Goal: Navigation & Orientation: Find specific page/section

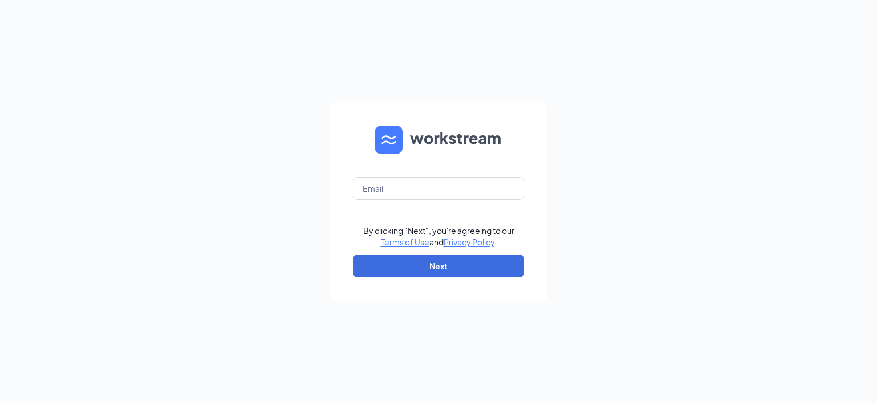
type input "[EMAIL_ADDRESS][DOMAIN_NAME]"
click at [454, 266] on button "Next" at bounding box center [438, 266] width 171 height 23
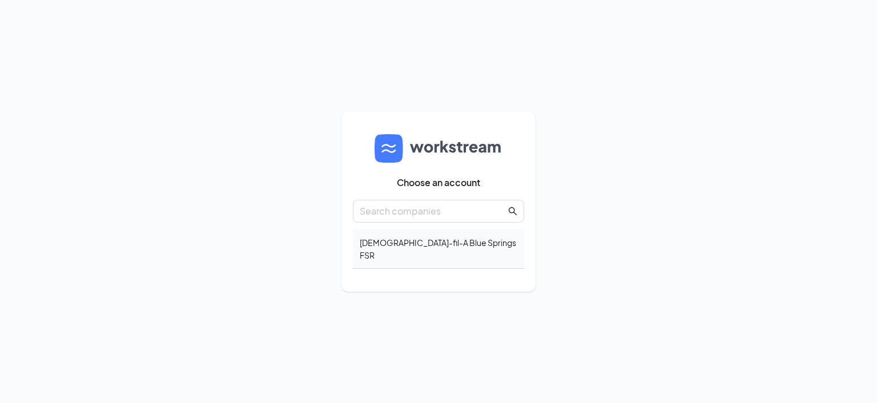
click at [439, 239] on div "Chick-fil-A Blue Springs FSR" at bounding box center [438, 248] width 171 height 39
